Goal: Navigation & Orientation: Find specific page/section

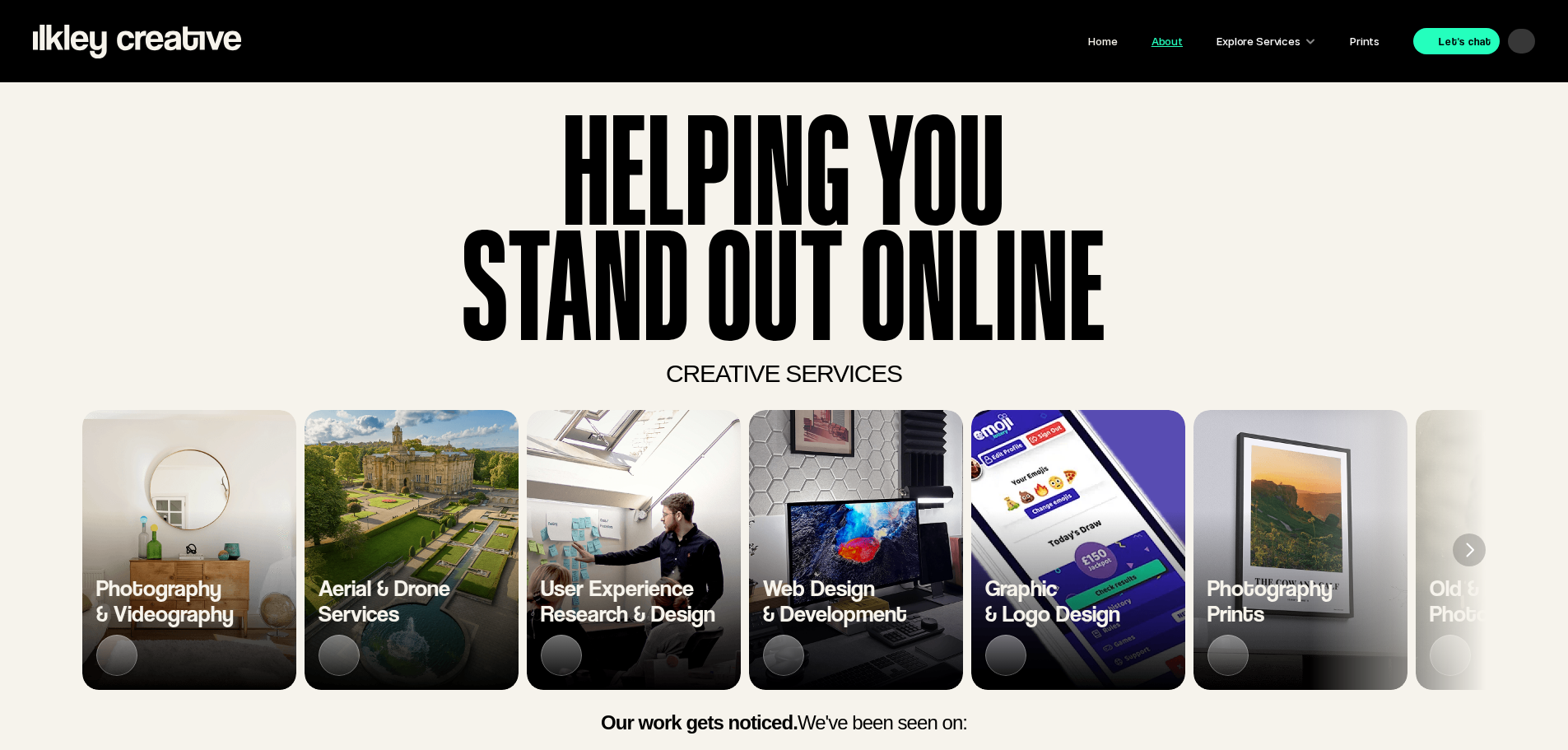
click at [1174, 44] on link "About" at bounding box center [1167, 41] width 32 height 13
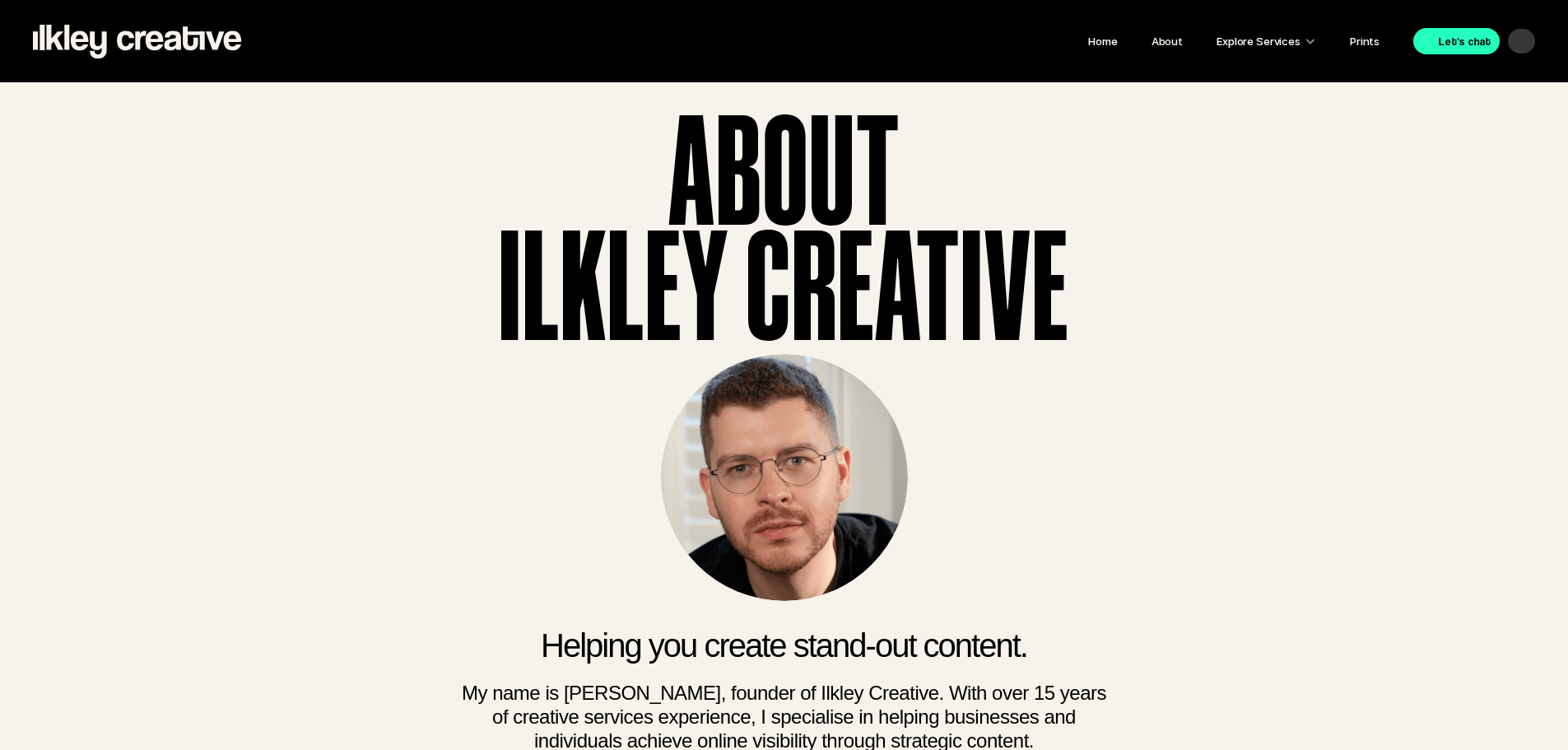
click at [1266, 36] on p "Explore Services" at bounding box center [1258, 41] width 84 height 21
click at [1314, 41] on div at bounding box center [1310, 41] width 12 height 12
click at [1384, 39] on div "Home About Explore Services Prints Let's chat" at bounding box center [897, 40] width 1277 height 30
click at [1374, 43] on link "Prints" at bounding box center [1365, 41] width 30 height 13
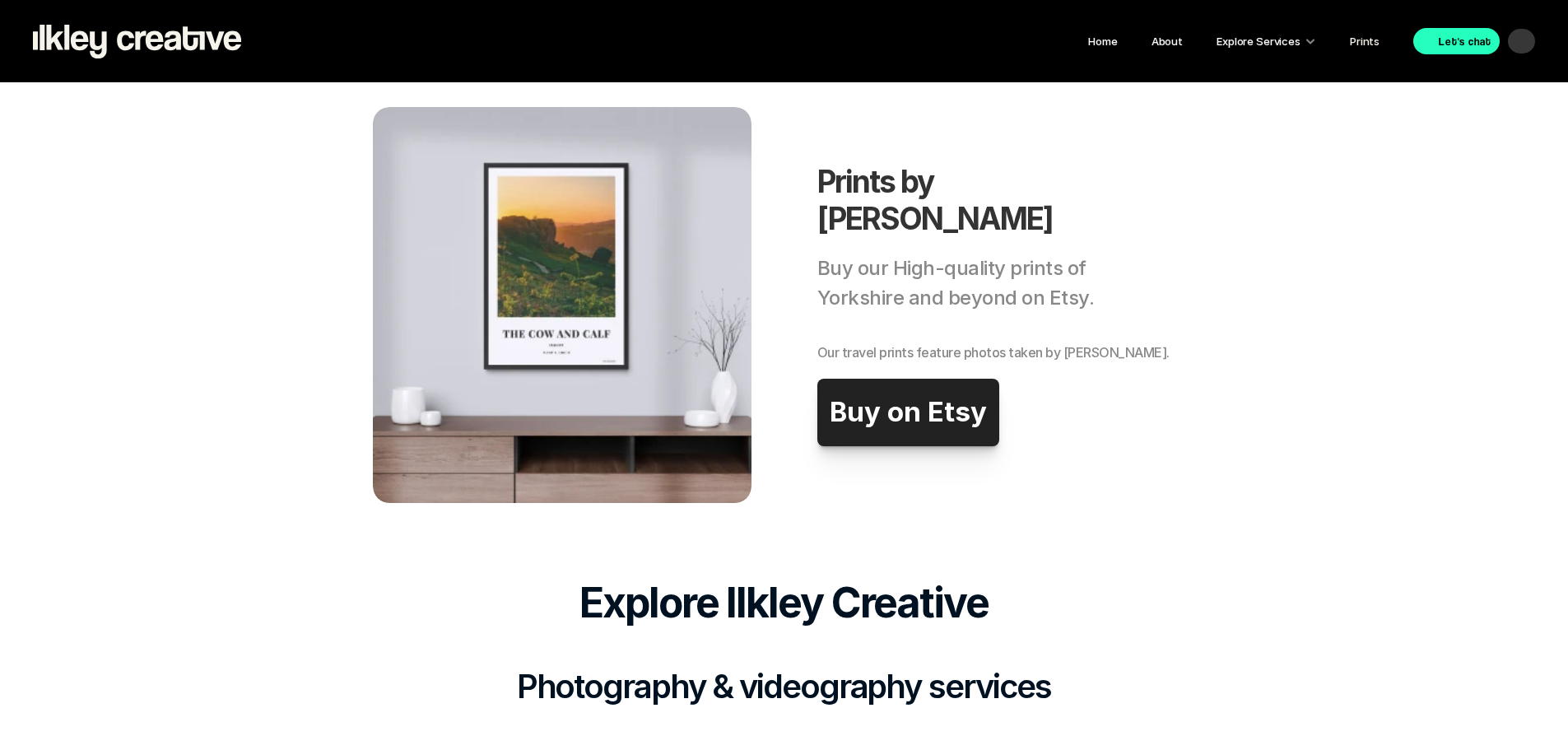
click at [1259, 38] on p "Explore Services" at bounding box center [1258, 41] width 84 height 21
click at [1220, 38] on p "Explore Services" at bounding box center [1258, 41] width 84 height 21
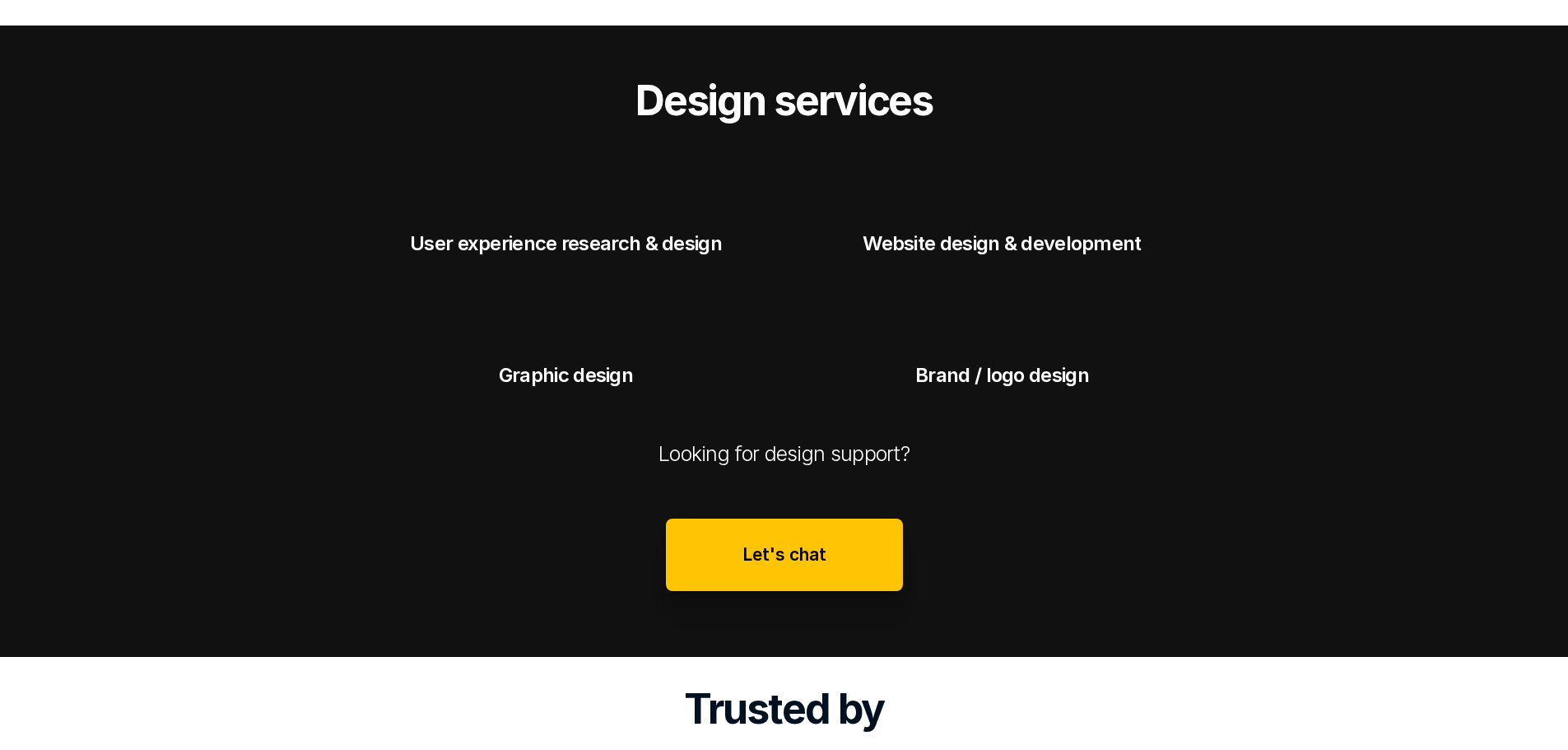
scroll to position [2304, 0]
